Goal: Transaction & Acquisition: Purchase product/service

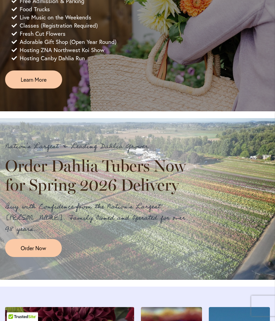
scroll to position [462, 0]
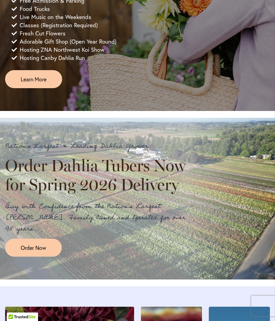
click at [45, 251] on span "Order Now" at bounding box center [34, 248] width 26 height 8
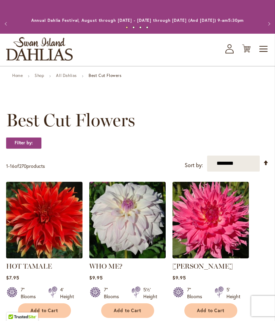
click at [249, 230] on img at bounding box center [211, 220] width 77 height 77
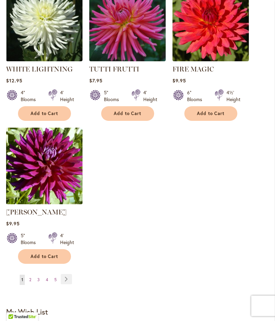
scroll to position [769, 0]
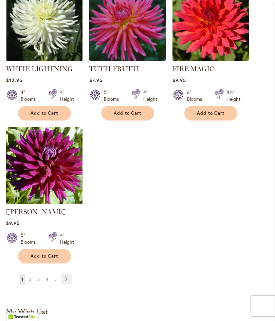
click at [32, 284] on link "Page 2" at bounding box center [30, 279] width 5 height 10
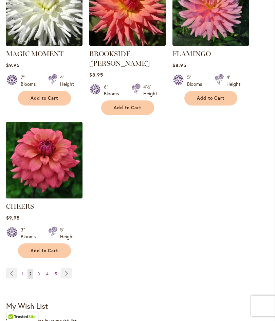
scroll to position [784, 0]
click at [41, 273] on link "Page 3" at bounding box center [39, 274] width 6 height 10
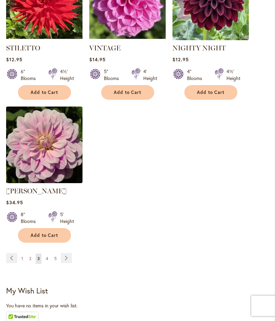
scroll to position [809, 0]
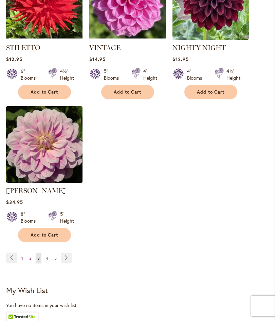
click at [49, 258] on link "Page 4" at bounding box center [47, 258] width 6 height 10
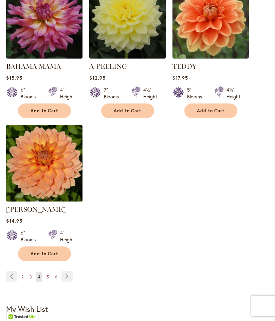
scroll to position [781, 0]
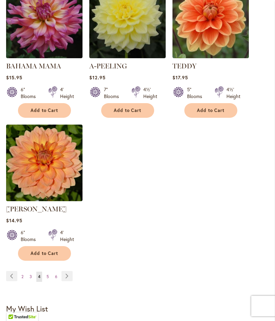
click at [50, 282] on link "Page 5" at bounding box center [48, 276] width 6 height 10
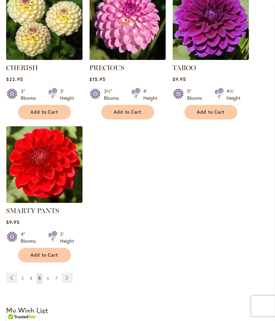
scroll to position [801, 0]
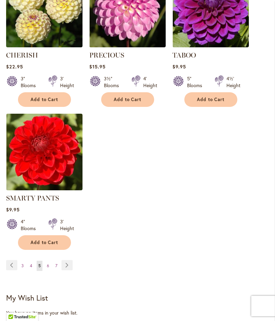
click at [50, 262] on link "Page 6" at bounding box center [48, 266] width 6 height 10
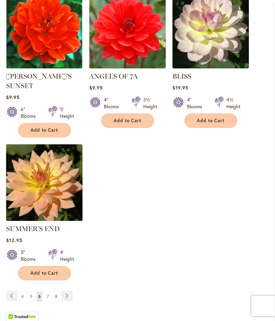
scroll to position [790, 0]
click at [48, 293] on span "7" at bounding box center [48, 295] width 2 height 5
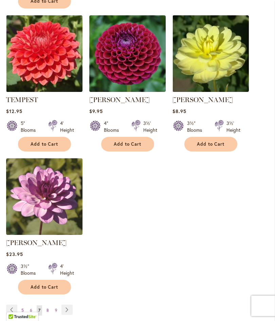
scroll to position [757, 0]
click at [49, 307] on span "8" at bounding box center [48, 309] width 2 height 5
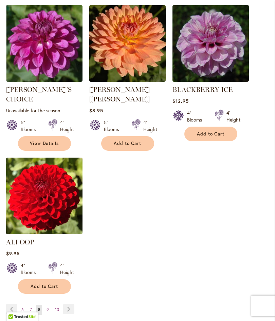
scroll to position [748, 0]
click at [50, 306] on link "Page 9" at bounding box center [48, 309] width 6 height 10
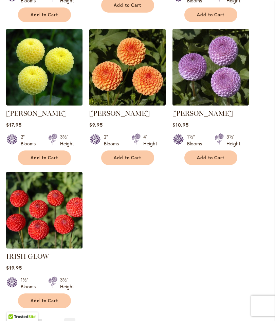
scroll to position [753, 0]
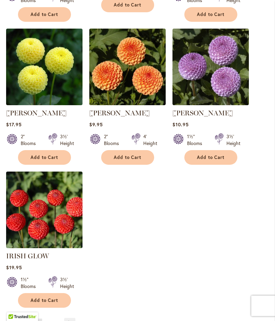
click at [48, 320] on span "10" at bounding box center [49, 323] width 4 height 5
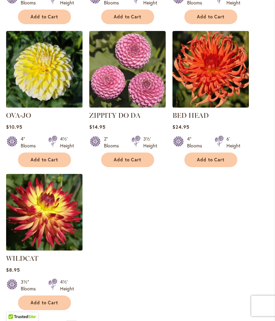
scroll to position [732, 0]
click at [51, 320] on span "11" at bounding box center [50, 325] width 3 height 5
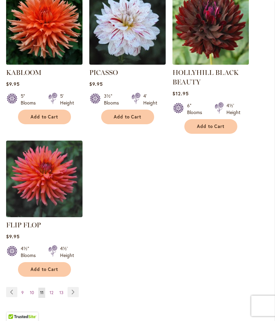
scroll to position [784, 0]
click at [53, 290] on span "12" at bounding box center [52, 292] width 4 height 5
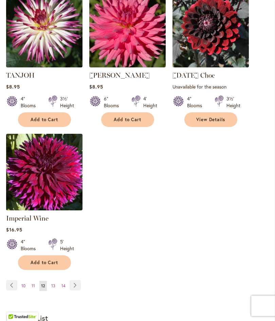
scroll to position [781, 0]
click at [56, 281] on link "Page 13" at bounding box center [53, 286] width 7 height 10
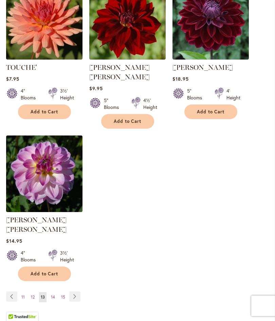
scroll to position [789, 0]
click at [54, 292] on link "Page 14" at bounding box center [52, 297] width 7 height 10
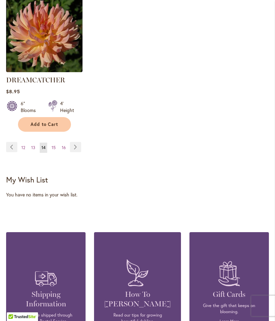
scroll to position [902, 0]
